Goal: Information Seeking & Learning: Learn about a topic

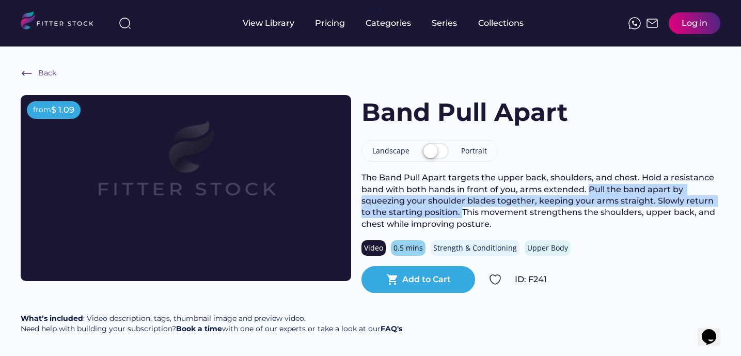
drag, startPoint x: 588, startPoint y: 191, endPoint x: 461, endPoint y: 212, distance: 128.8
click at [461, 212] on div "The Band Pull Apart targets the upper back, shoulders, and chest. Hold a resist…" at bounding box center [540, 201] width 359 height 58
copy div "Pull the band apart by squeezing your shoulder blades together, keeping your ar…"
